Goal: Communication & Community: Answer question/provide support

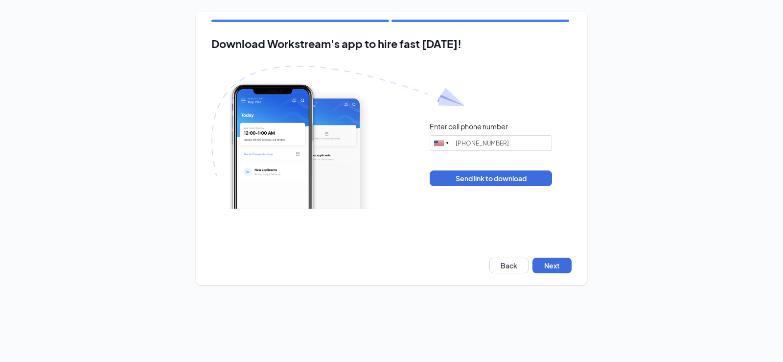
type input "[PHONE_NUMBER]"
click at [569, 259] on button "Next" at bounding box center [552, 265] width 39 height 16
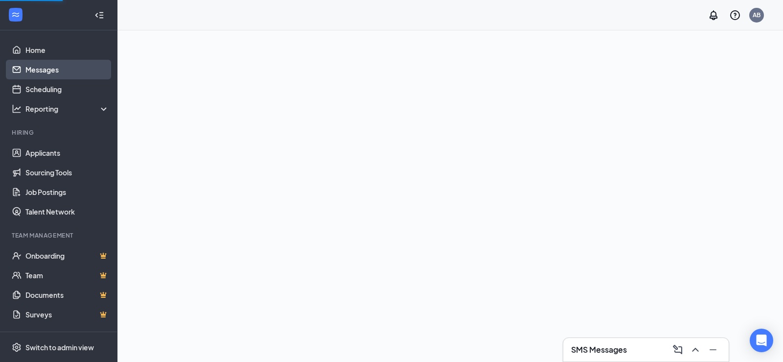
click at [54, 72] on link "Messages" at bounding box center [67, 70] width 84 height 20
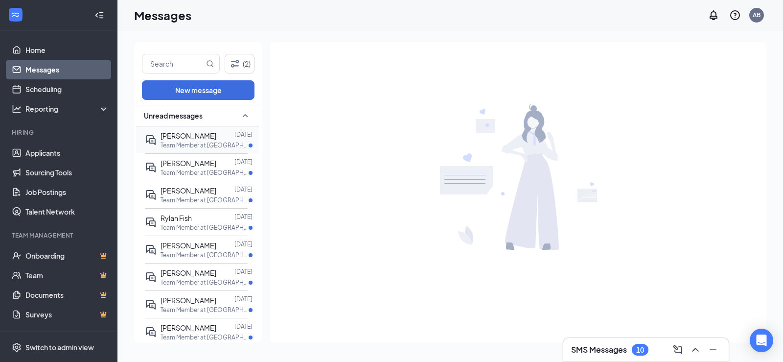
click at [194, 138] on span "[PERSON_NAME]" at bounding box center [189, 135] width 56 height 9
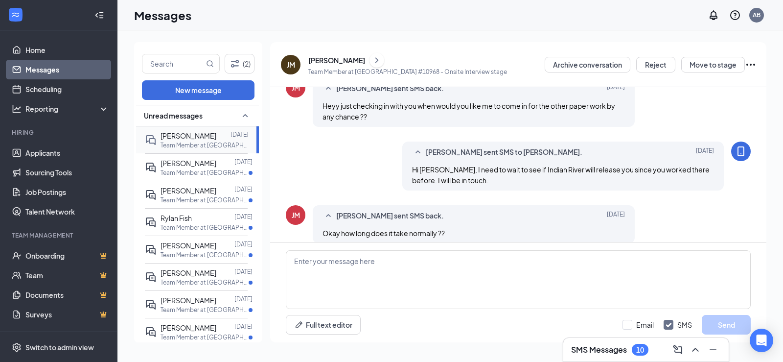
scroll to position [382, 0]
click at [304, 275] on textarea at bounding box center [518, 279] width 465 height 59
click at [380, 262] on textarea "Hi Jeanelle," at bounding box center [518, 279] width 465 height 59
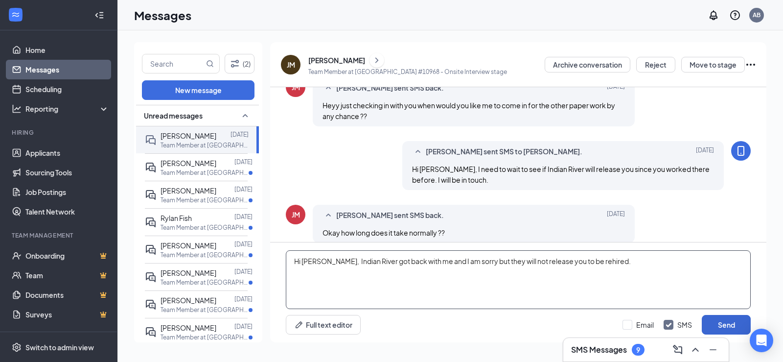
type textarea "Hi Jeanelle, Indian River got back with me and I am sorry but they will not rel…"
click at [724, 322] on button "Send" at bounding box center [726, 325] width 49 height 20
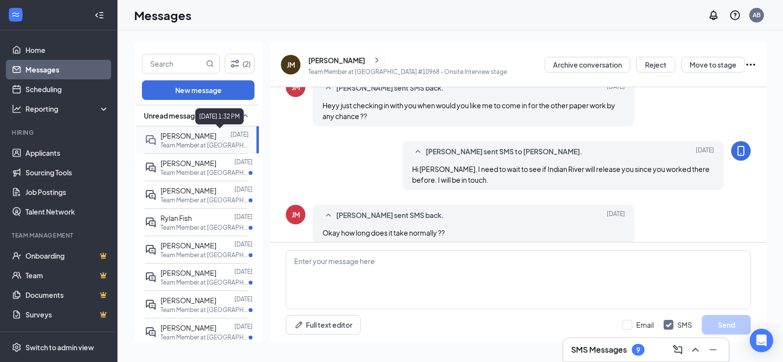
scroll to position [445, 0]
